Goal: Task Accomplishment & Management: Complete application form

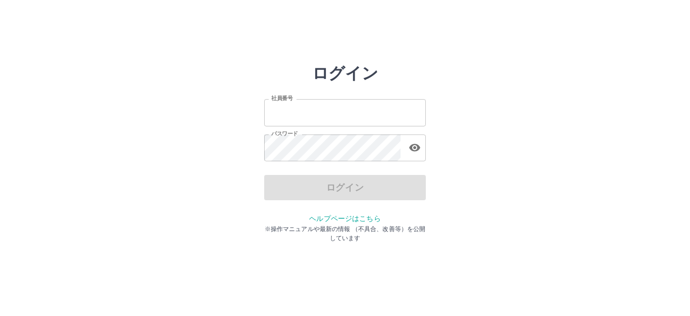
type input "*******"
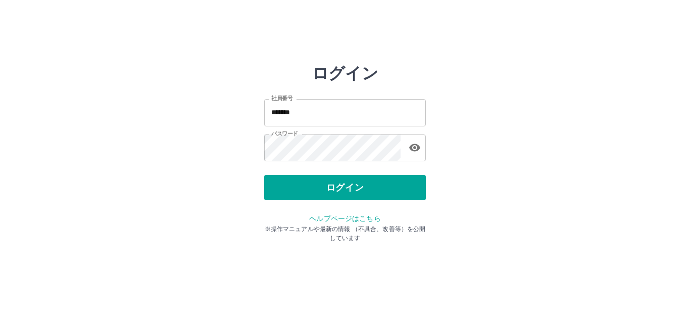
click at [328, 193] on div "ログイン" at bounding box center [345, 187] width 162 height 25
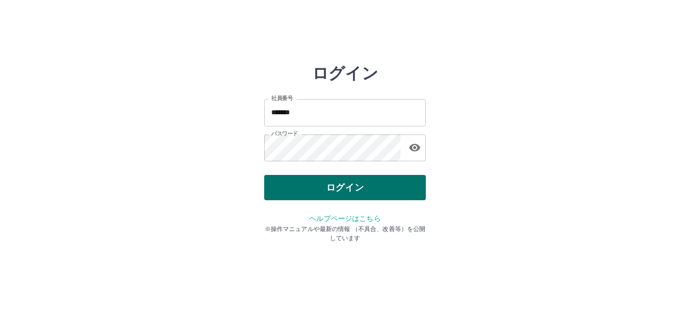
drag, startPoint x: 398, startPoint y: 193, endPoint x: 397, endPoint y: 181, distance: 11.6
click at [397, 181] on button "ログイン" at bounding box center [345, 187] width 162 height 25
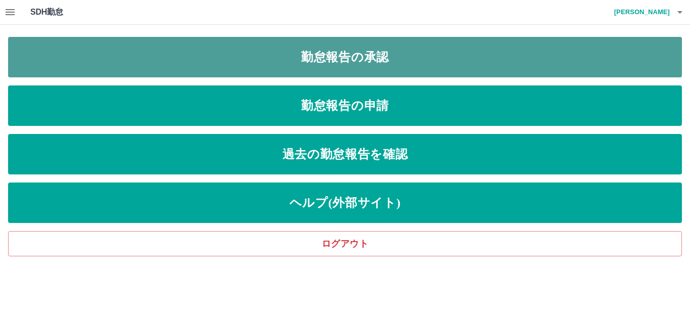
click at [459, 51] on link "勤怠報告の承認" at bounding box center [345, 57] width 674 height 40
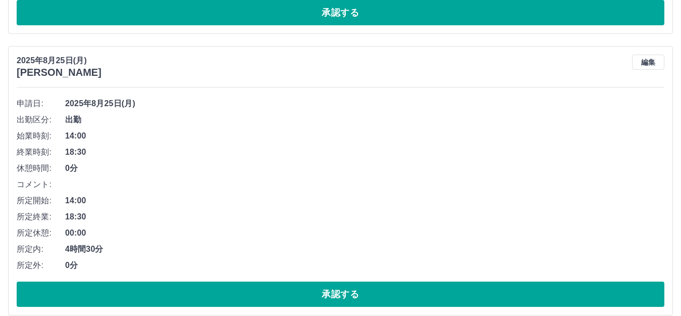
scroll to position [657, 0]
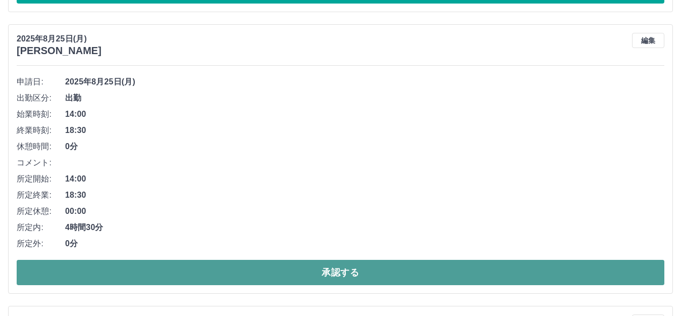
click at [150, 272] on button "承認する" at bounding box center [341, 272] width 648 height 25
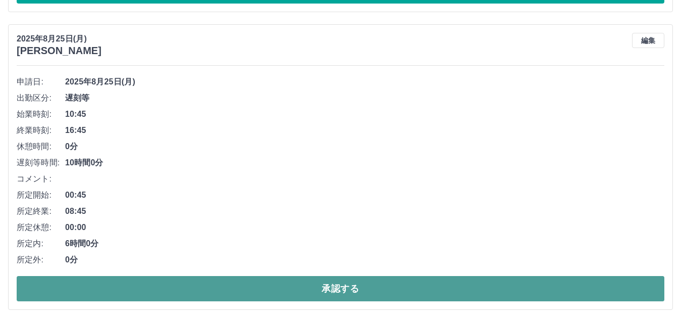
click at [249, 279] on button "承認する" at bounding box center [341, 288] width 648 height 25
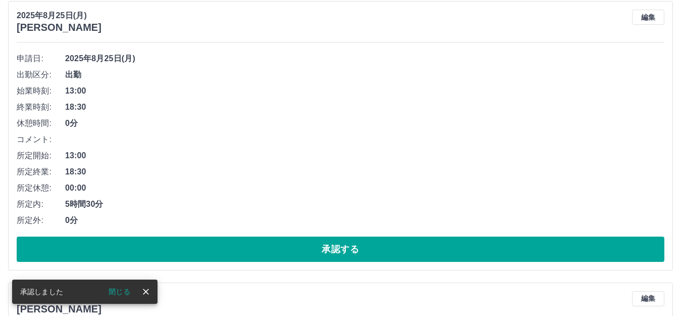
scroll to position [662, 0]
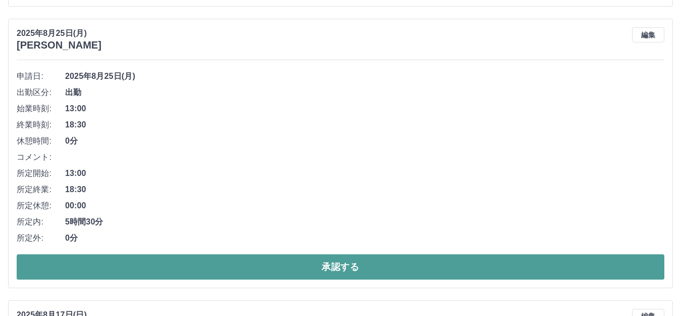
click at [189, 257] on button "承認する" at bounding box center [341, 266] width 648 height 25
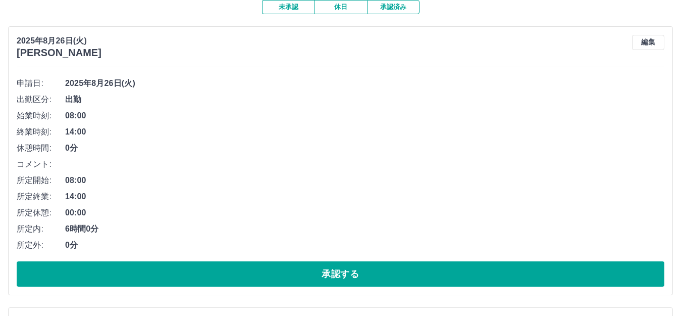
scroll to position [0, 0]
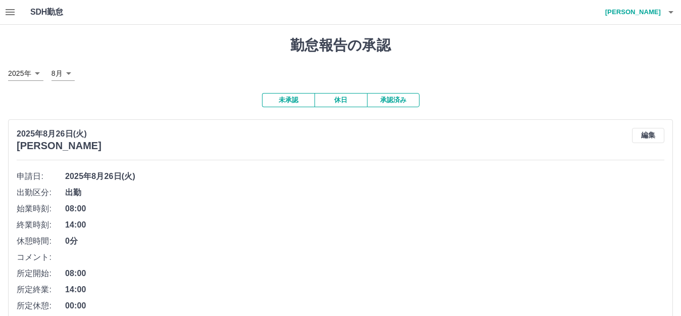
click at [353, 101] on button "休日" at bounding box center [341, 100] width 53 height 14
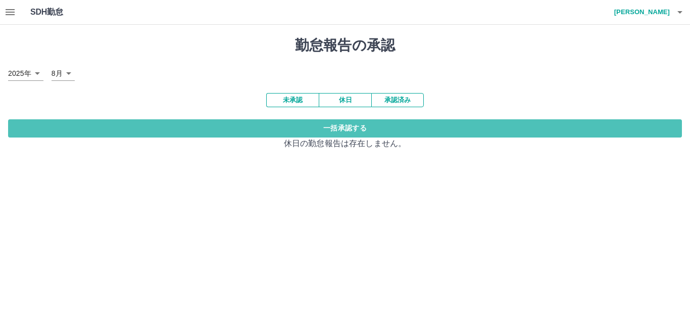
click at [359, 130] on button "一括承認する" at bounding box center [345, 128] width 674 height 18
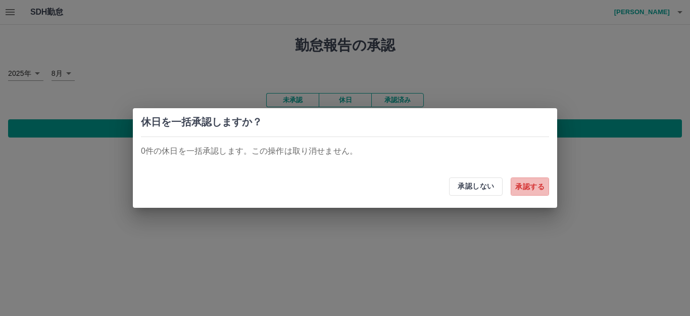
click at [525, 184] on button "承認する" at bounding box center [530, 186] width 38 height 18
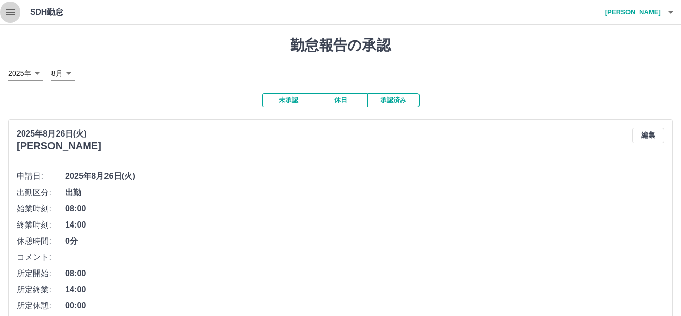
click at [13, 14] on icon "button" at bounding box center [10, 12] width 9 height 6
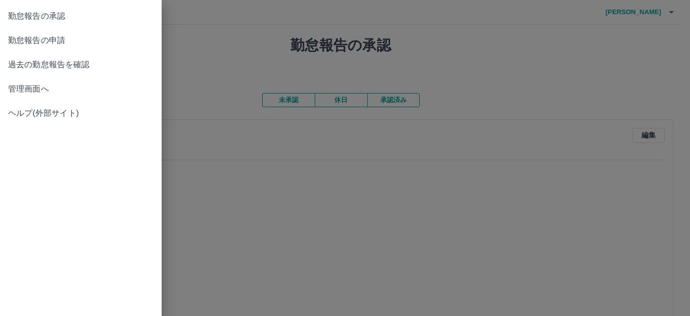
click at [15, 38] on span "勤怠報告の申請" at bounding box center [80, 40] width 145 height 12
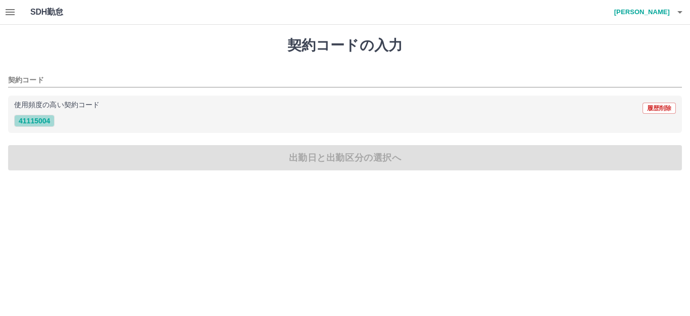
click at [37, 119] on button "41115004" at bounding box center [34, 121] width 40 height 12
type input "********"
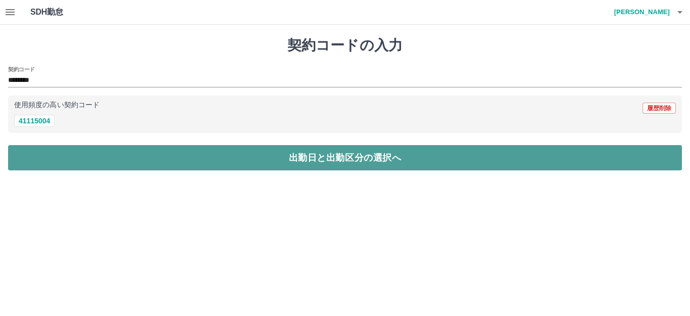
click at [56, 160] on button "出勤日と出勤区分の選択へ" at bounding box center [345, 157] width 674 height 25
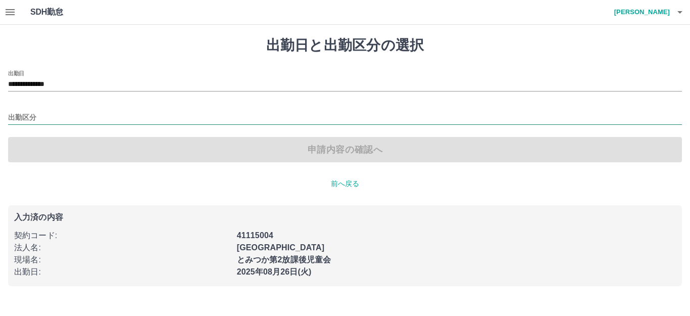
click at [24, 114] on input "出勤区分" at bounding box center [345, 118] width 674 height 13
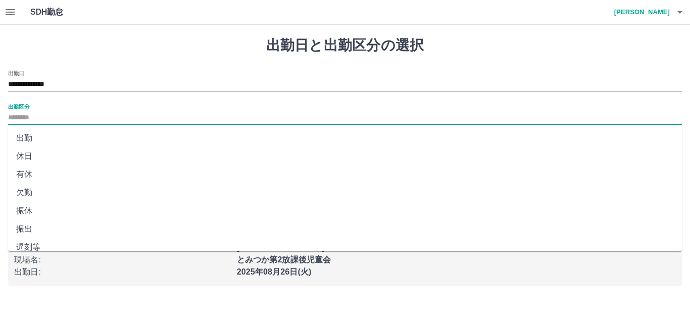
click at [28, 137] on li "出勤" at bounding box center [345, 138] width 674 height 18
type input "**"
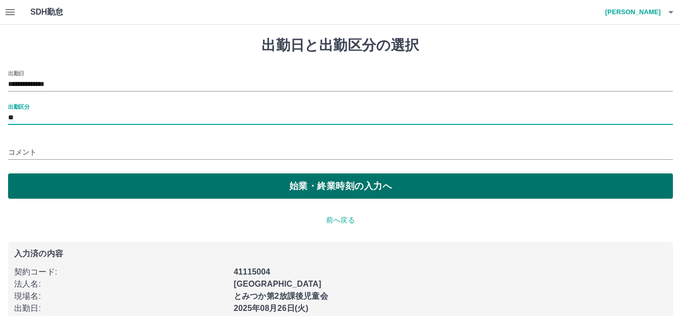
click at [29, 181] on button "始業・終業時刻の入力へ" at bounding box center [340, 185] width 665 height 25
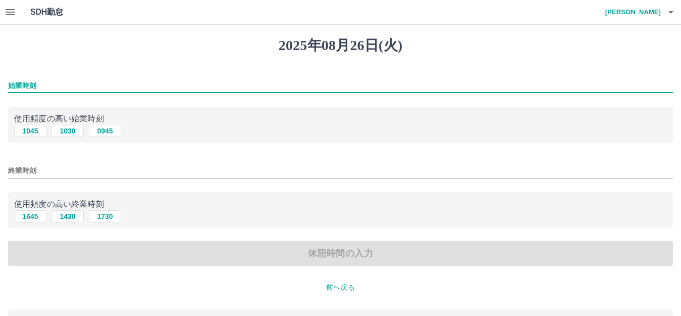
click at [26, 86] on input "始業時刻" at bounding box center [340, 85] width 665 height 15
type input "****"
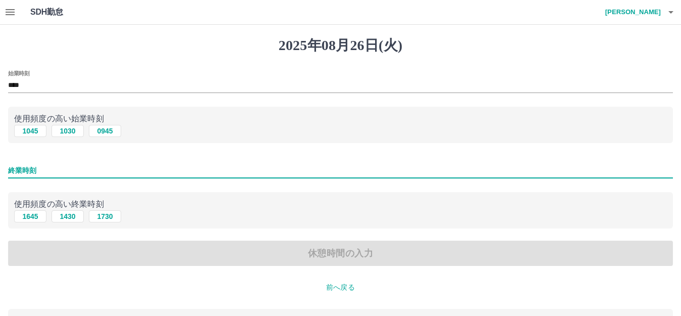
click at [20, 176] on input "終業時刻" at bounding box center [340, 170] width 665 height 15
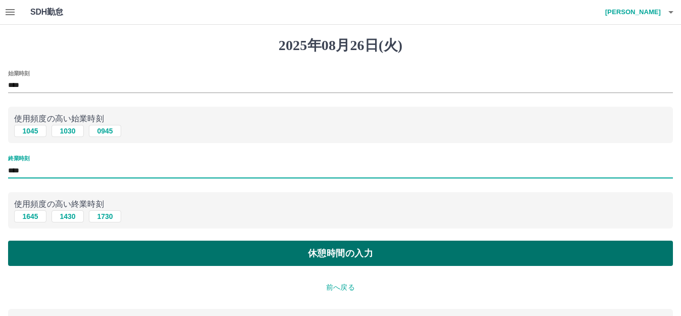
type input "****"
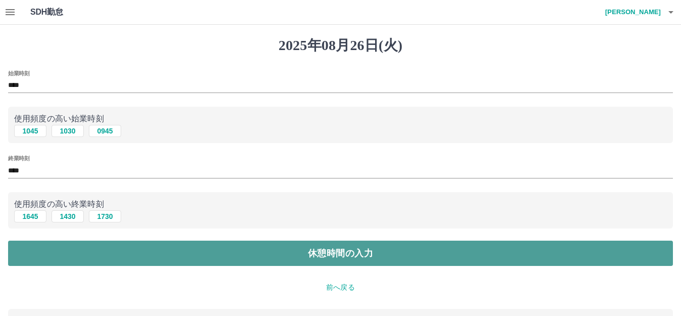
click at [27, 259] on button "休憩時間の入力" at bounding box center [340, 252] width 665 height 25
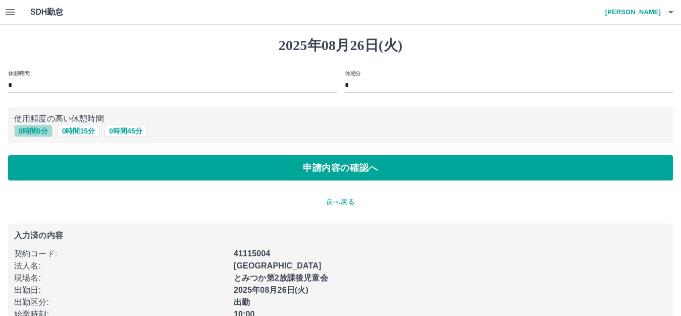
click at [50, 130] on button "0 時間 0 分" at bounding box center [33, 131] width 38 height 12
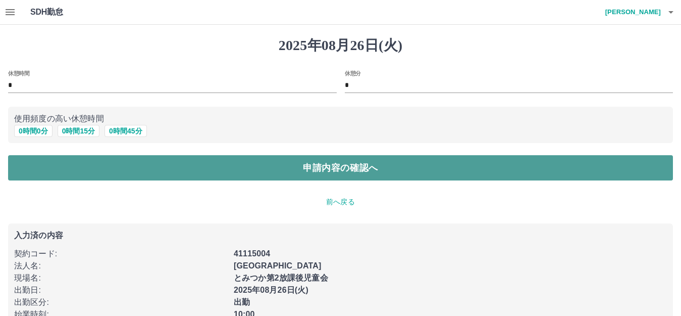
click at [43, 175] on button "申請内容の確認へ" at bounding box center [340, 167] width 665 height 25
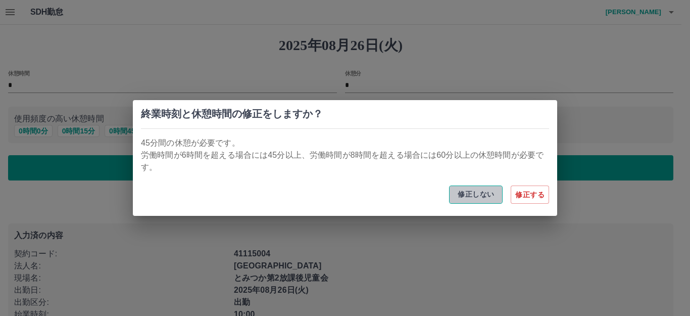
click at [476, 191] on button "修正しない" at bounding box center [476, 194] width 54 height 18
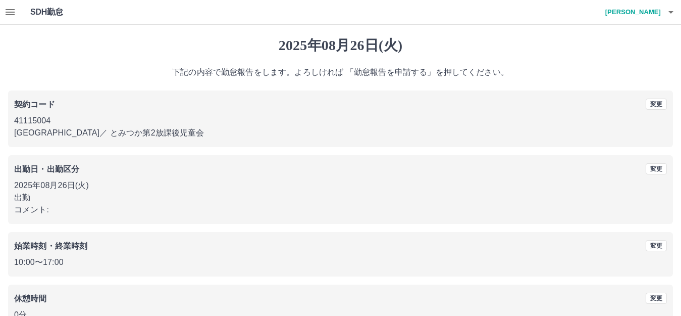
scroll to position [63, 0]
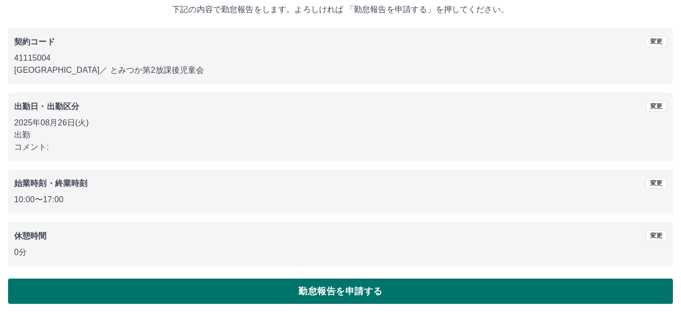
click at [278, 294] on button "勤怠報告を申請する" at bounding box center [340, 290] width 665 height 25
